Goal: Find specific fact: Find specific fact

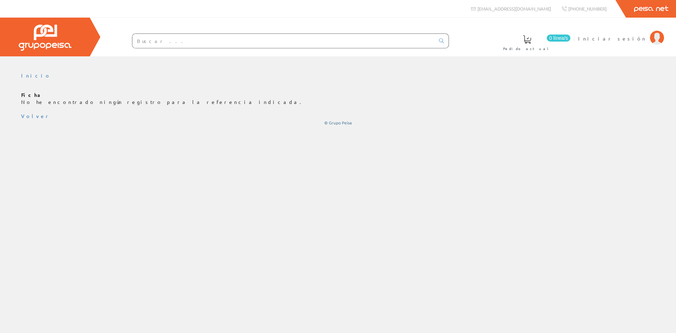
click at [248, 44] on input "text" at bounding box center [283, 41] width 303 height 14
click at [282, 36] on input "text" at bounding box center [283, 41] width 303 height 14
type input "м"
paste input "APCRBC140"
type input "APCRBC140"
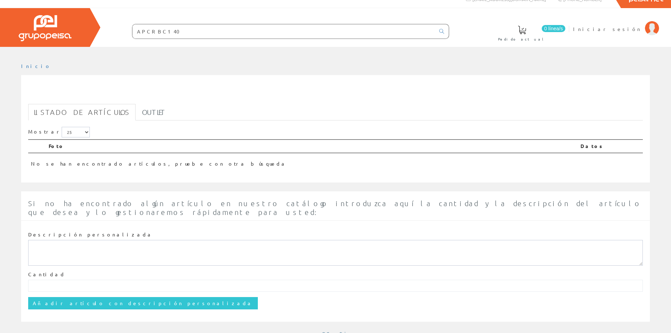
scroll to position [10, 0]
